Goal: Check status: Check status

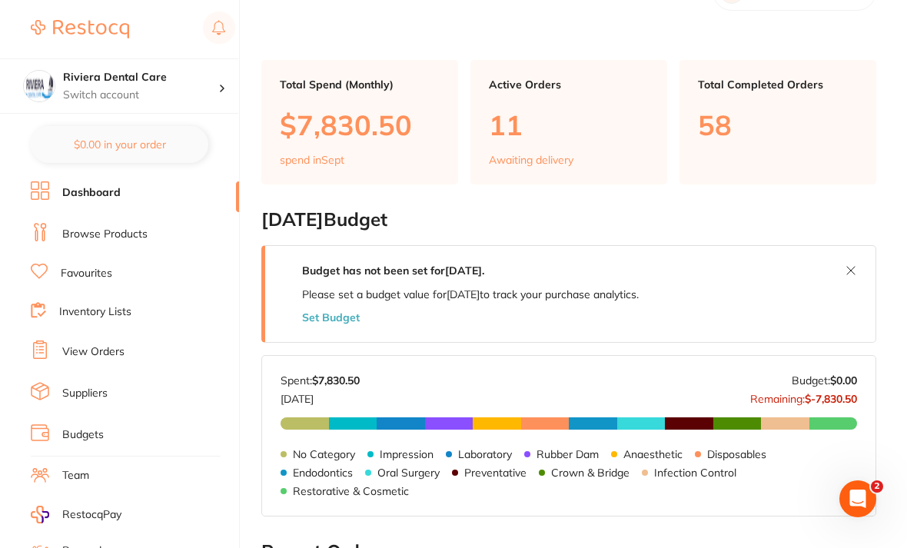
click at [98, 344] on link "View Orders" at bounding box center [93, 351] width 62 height 15
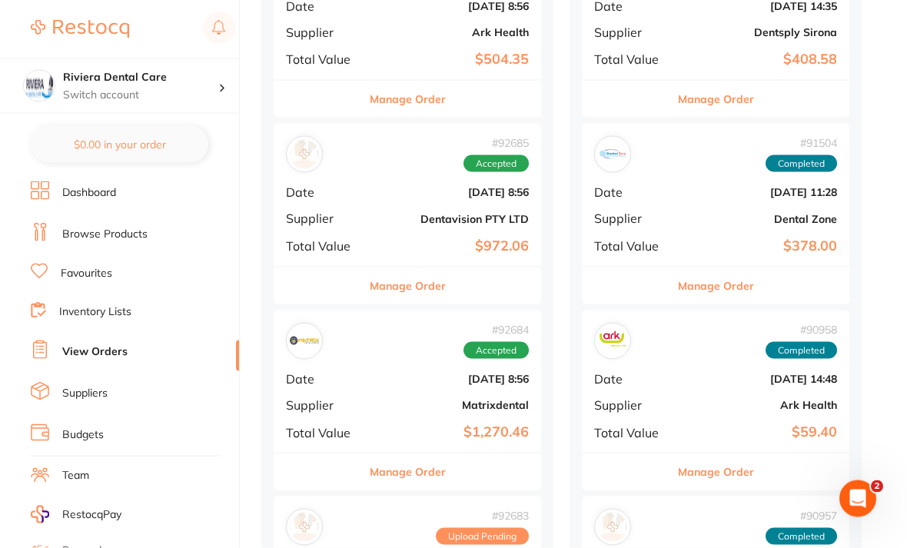
scroll to position [648, 0]
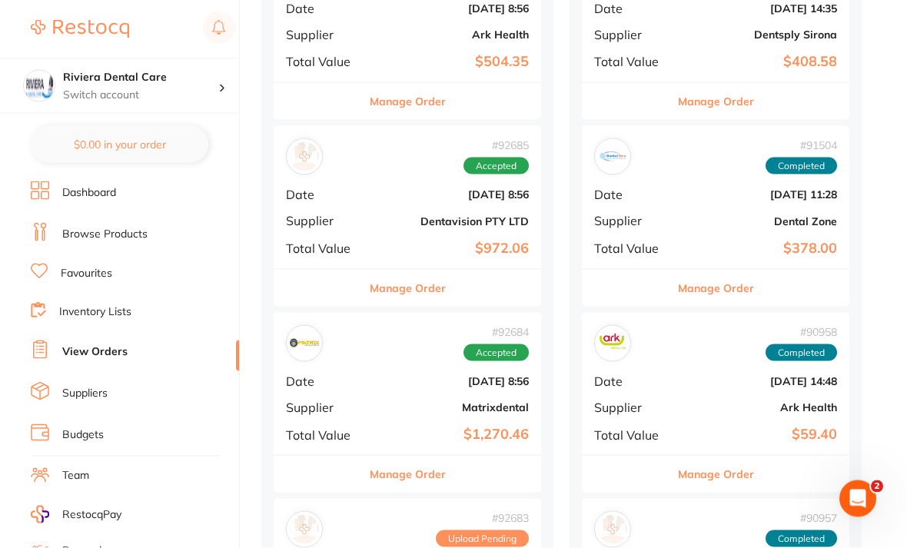
click at [401, 364] on div "# 92684 Accepted Date [DATE] 8:56 Supplier Matrixdental Total Value $1,270.46" at bounding box center [408, 384] width 268 height 142
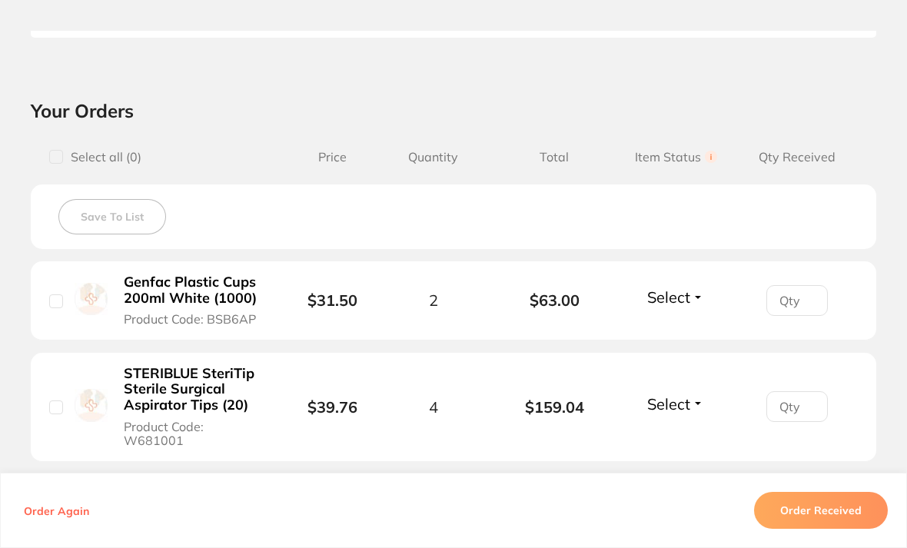
scroll to position [472, 0]
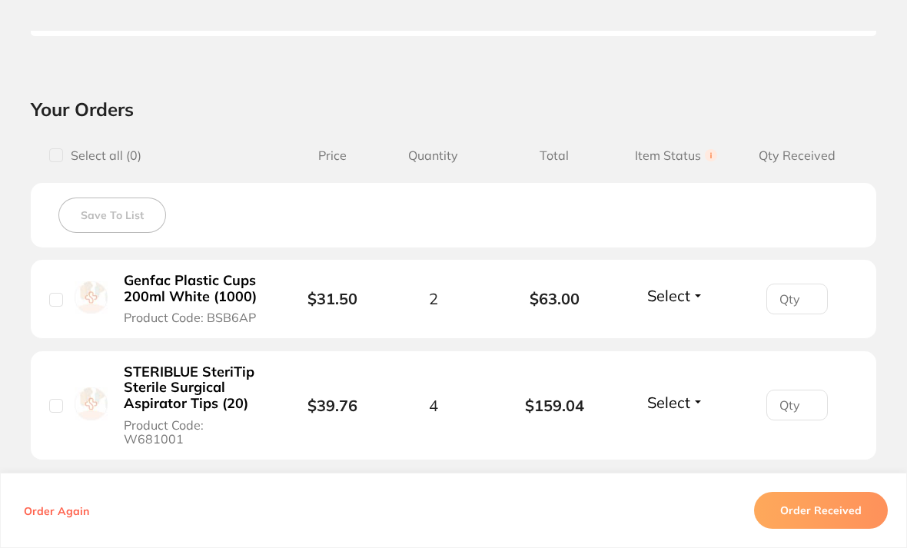
click at [787, 291] on input "number" at bounding box center [798, 299] width 62 height 31
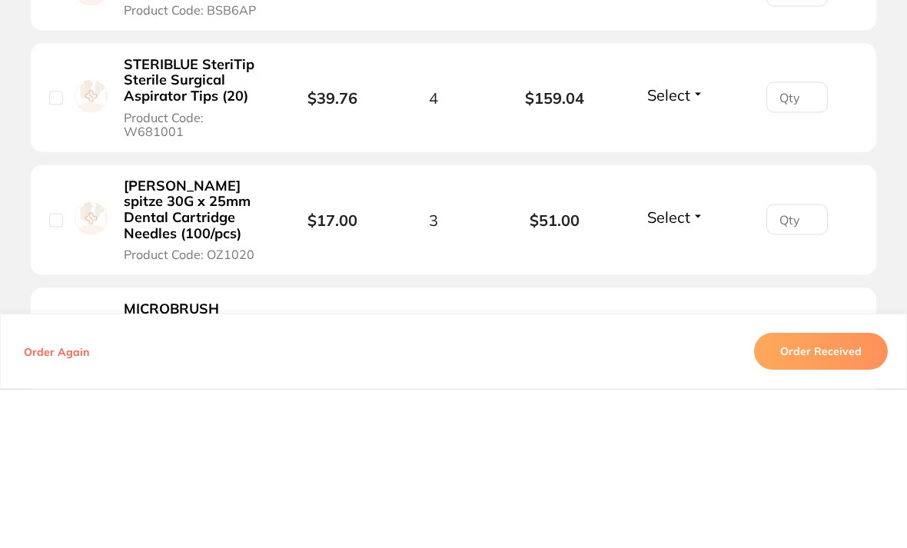
scroll to position [622, 0]
type input "2"
click at [800, 362] on input "number" at bounding box center [798, 377] width 62 height 31
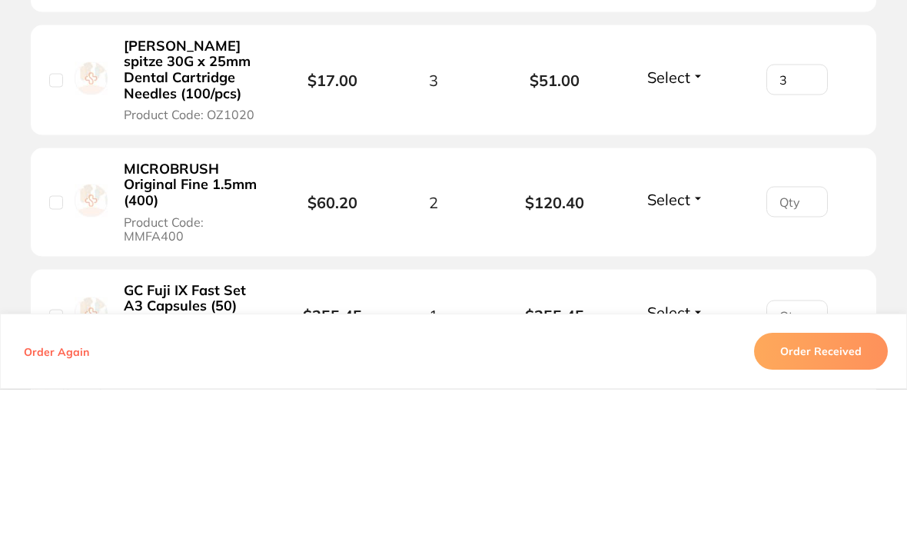
scroll to position [767, 0]
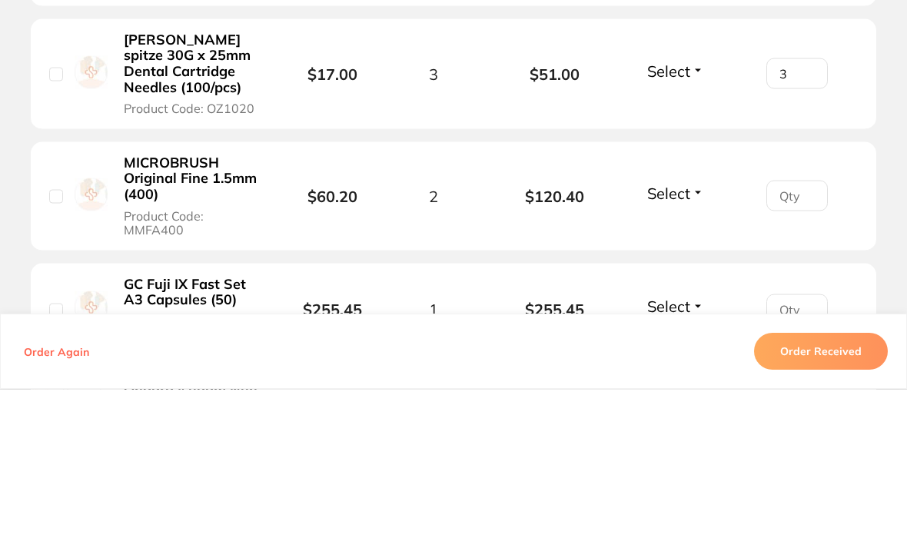
type input "3"
click at [804, 339] on input "number" at bounding box center [798, 354] width 62 height 31
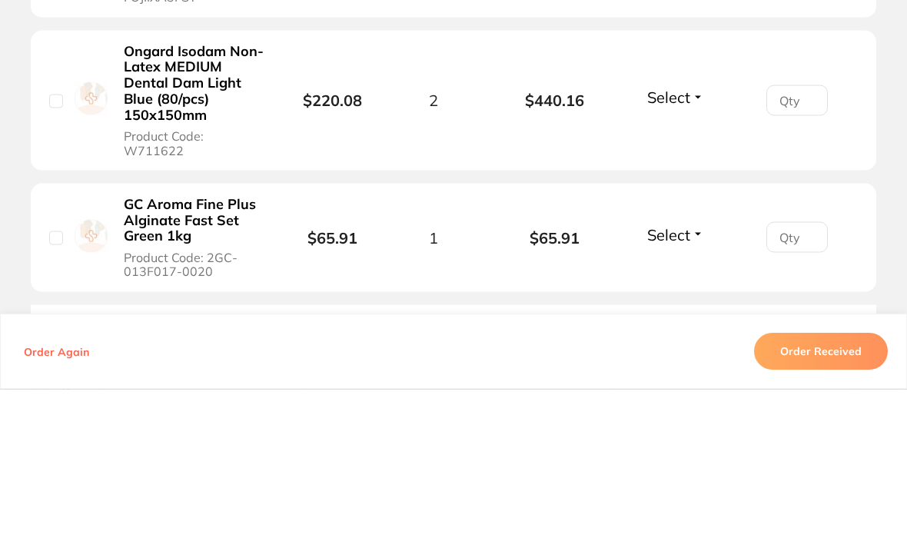
scroll to position [1111, 0]
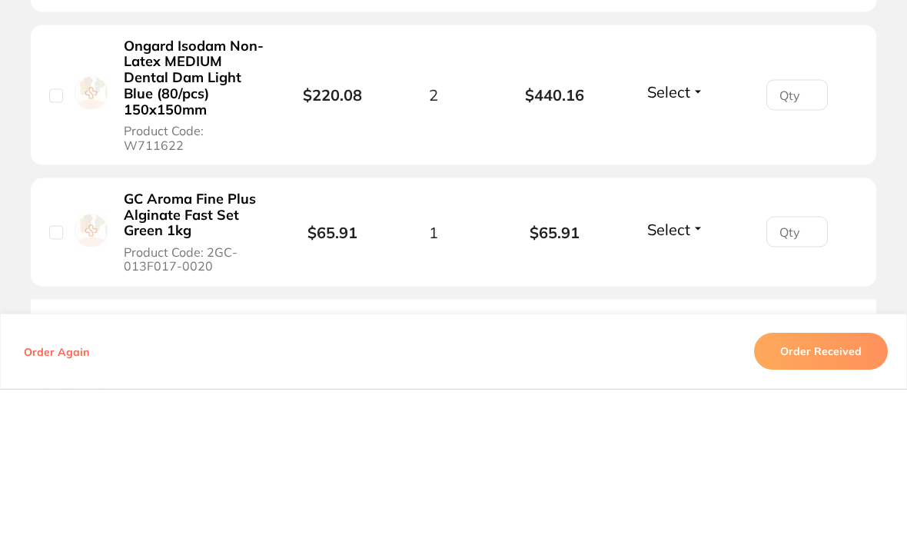
type input "1"
click at [793, 375] on input "number" at bounding box center [798, 390] width 62 height 31
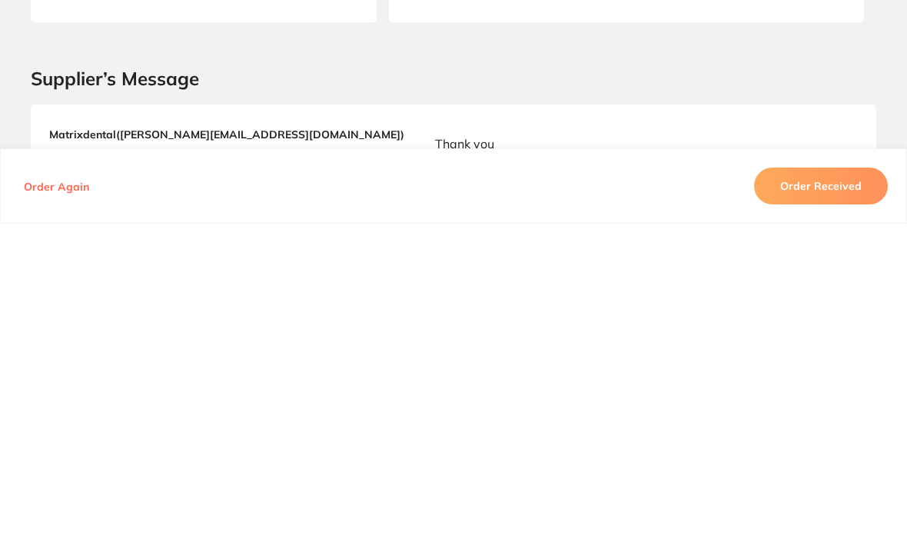
scroll to position [0, 0]
type input "1"
click at [888, 347] on section "Supplier’s Message Matrixdental ( [PERSON_NAME][EMAIL_ADDRESS][DOMAIN_NAME] ) […" at bounding box center [453, 443] width 907 height 192
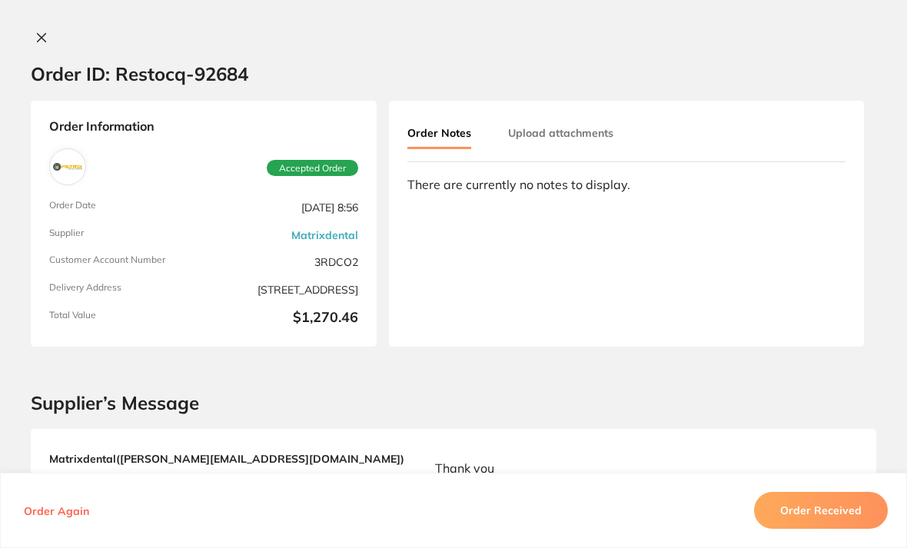
click at [52, 38] on button at bounding box center [42, 39] width 22 height 16
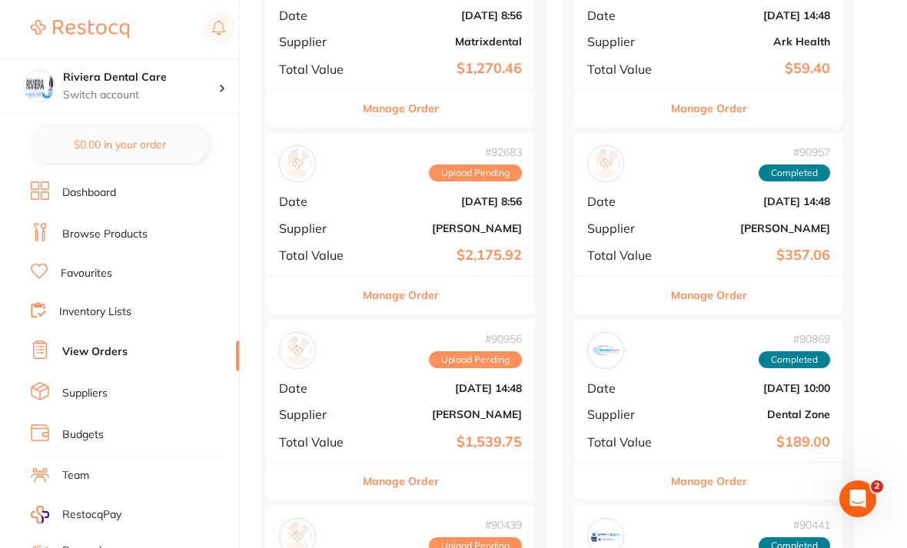
scroll to position [0, 3]
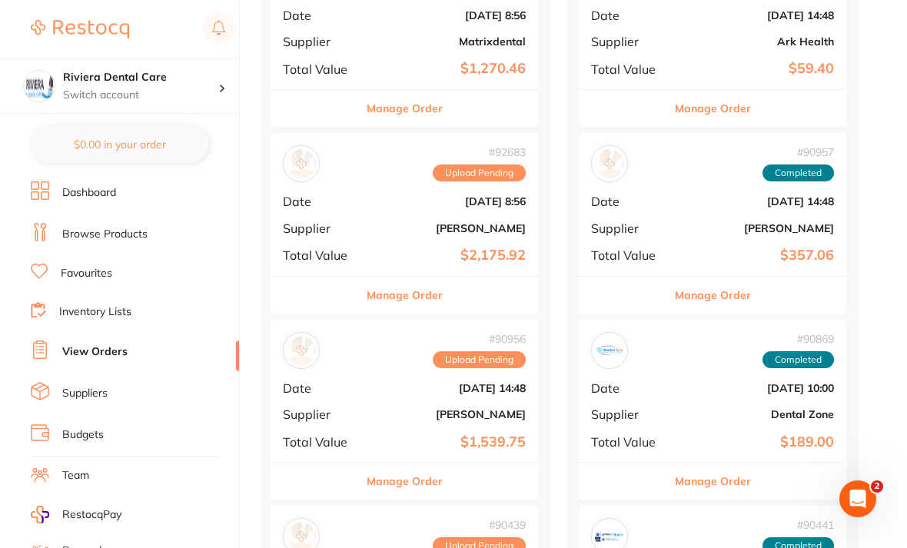
click at [438, 394] on div "# 90956 Upload Pending Date [DATE] 14:48 Supplier [PERSON_NAME] Total Value $1,…" at bounding box center [405, 391] width 268 height 142
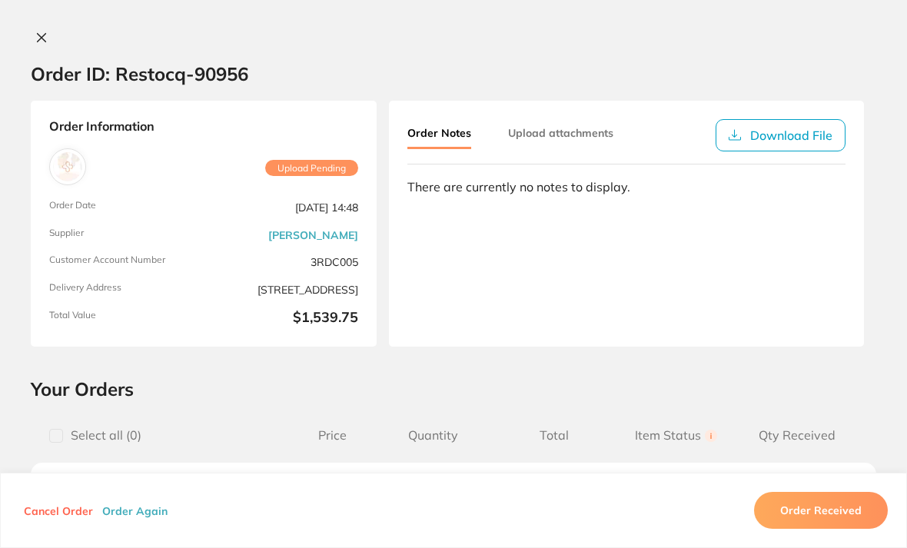
click at [49, 35] on button at bounding box center [42, 39] width 22 height 16
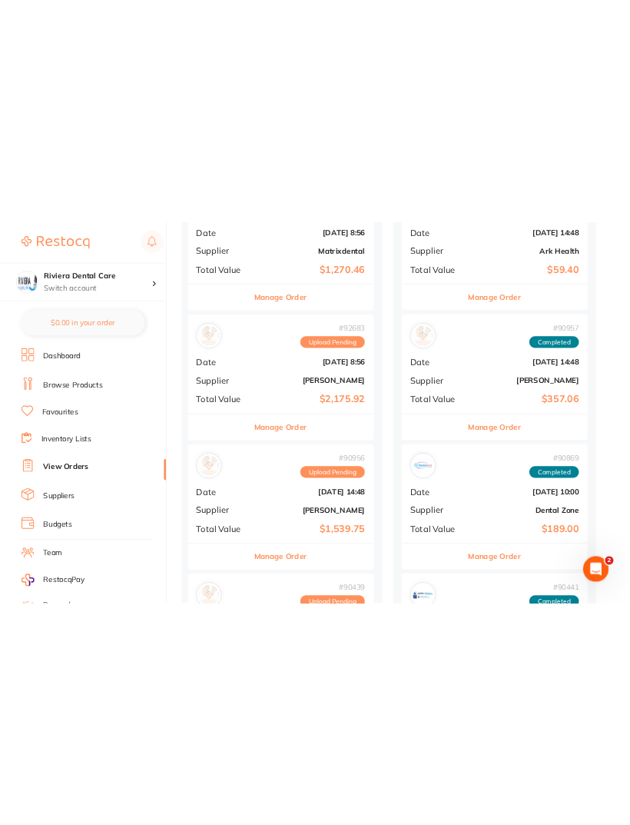
scroll to position [876, 0]
